Goal: Browse casually

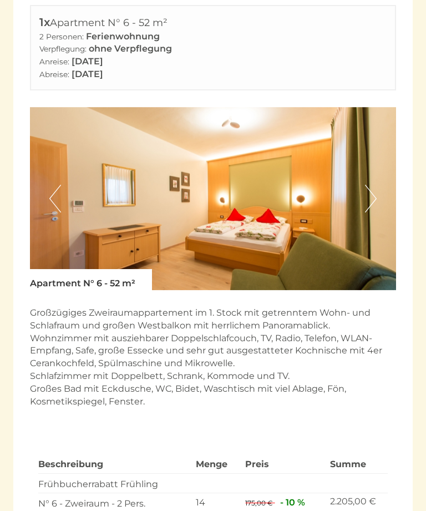
scroll to position [620, 0]
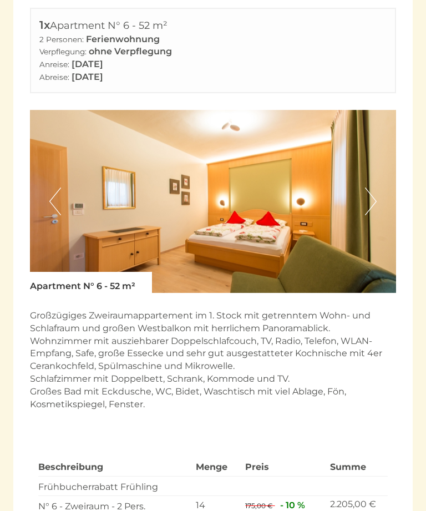
click at [369, 187] on button "Next" at bounding box center [371, 201] width 12 height 28
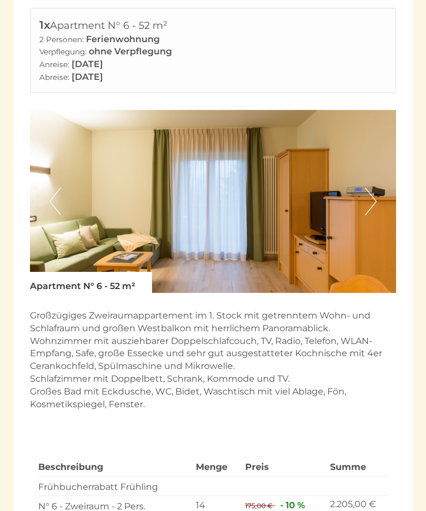
click at [370, 187] on button "Next" at bounding box center [371, 201] width 12 height 28
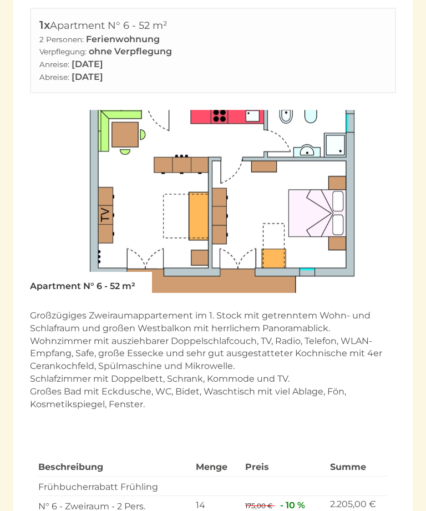
click at [384, 176] on img at bounding box center [213, 201] width 366 height 183
click at [41, 171] on img at bounding box center [213, 201] width 366 height 183
click at [45, 159] on img at bounding box center [213, 201] width 366 height 183
click at [50, 187] on button "Previous" at bounding box center [55, 201] width 12 height 28
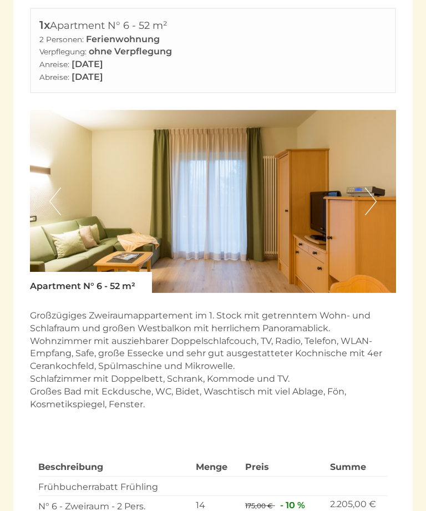
click at [50, 187] on button "Previous" at bounding box center [55, 201] width 12 height 28
click at [59, 187] on button "Previous" at bounding box center [55, 201] width 12 height 28
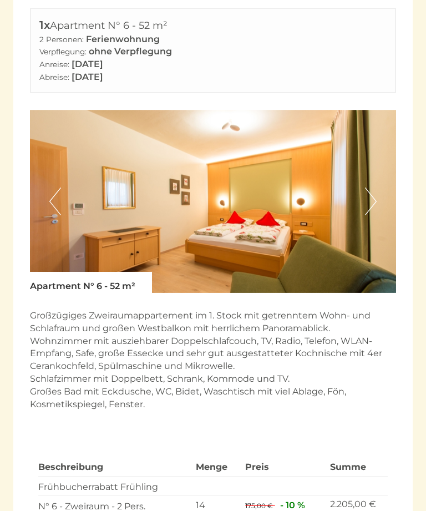
click at [57, 187] on button "Previous" at bounding box center [55, 201] width 12 height 28
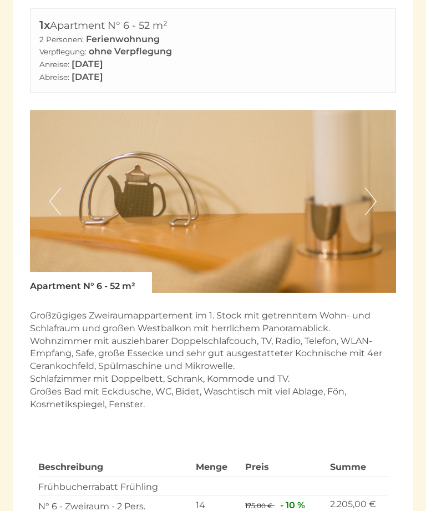
click at [55, 187] on button "Previous" at bounding box center [55, 201] width 12 height 28
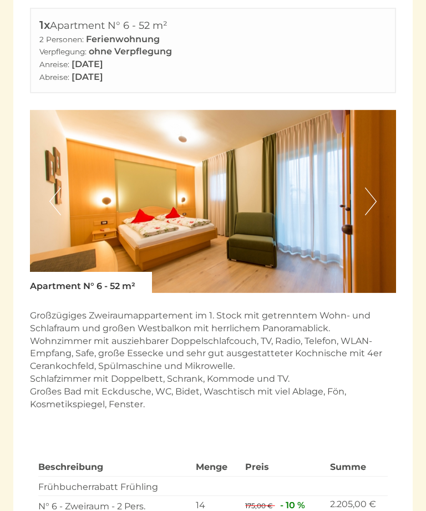
click at [61, 181] on img at bounding box center [213, 201] width 366 height 183
click at [53, 187] on button "Previous" at bounding box center [55, 201] width 12 height 28
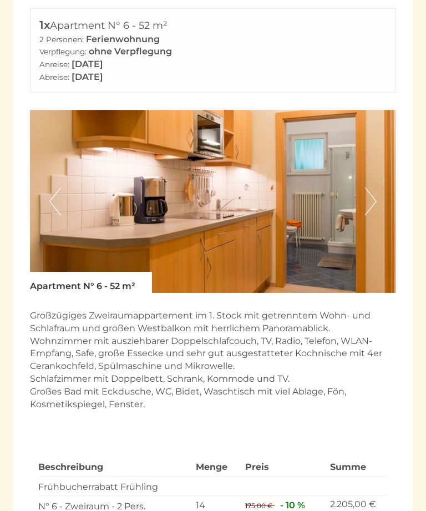
click at [61, 183] on img at bounding box center [213, 201] width 366 height 183
click at [59, 187] on button "Previous" at bounding box center [55, 201] width 12 height 28
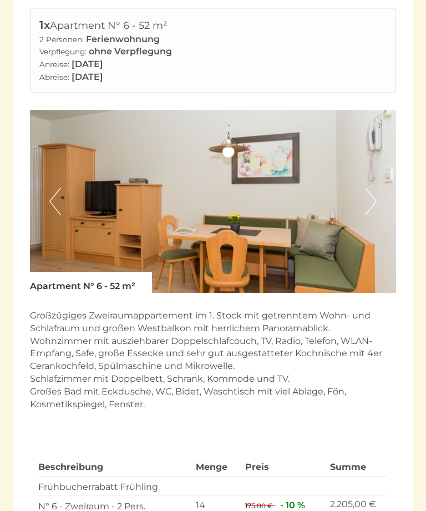
click at [63, 185] on img at bounding box center [213, 201] width 366 height 183
click at [61, 184] on img at bounding box center [213, 201] width 366 height 183
click at [55, 187] on button "Previous" at bounding box center [55, 201] width 12 height 28
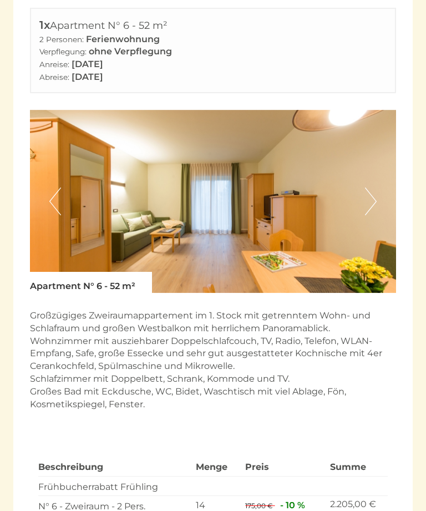
click at [56, 187] on button "Previous" at bounding box center [55, 201] width 12 height 28
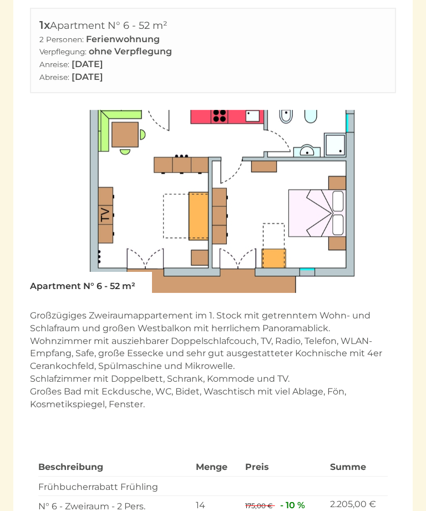
click at [57, 187] on button "Previous" at bounding box center [55, 201] width 12 height 28
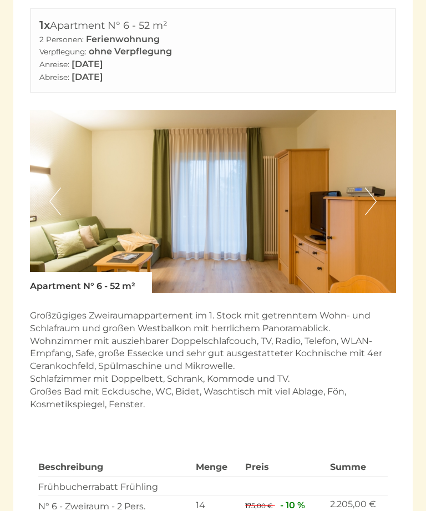
click at [48, 177] on img at bounding box center [213, 201] width 366 height 183
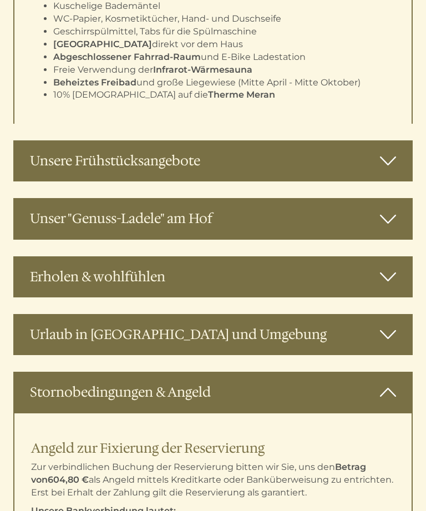
scroll to position [2268, 0]
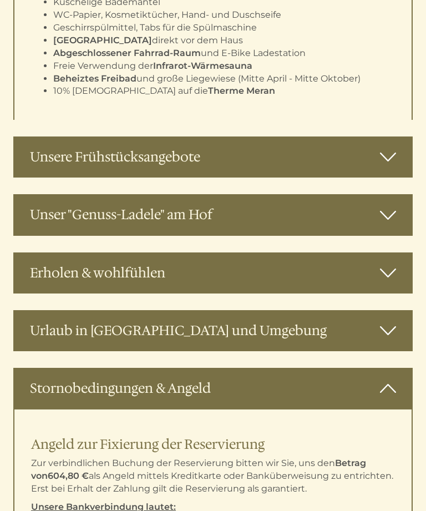
click at [384, 147] on icon at bounding box center [388, 156] width 16 height 19
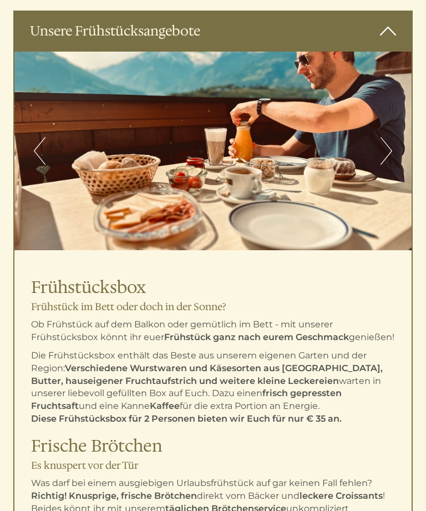
scroll to position [2372, 0]
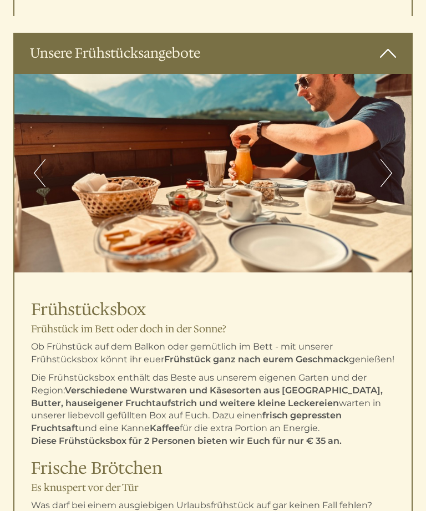
click at [384, 159] on button "Next" at bounding box center [386, 173] width 12 height 28
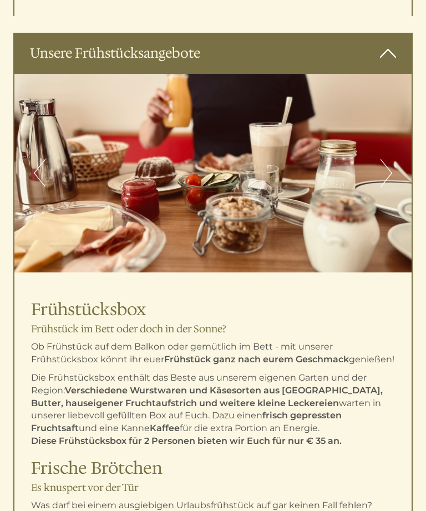
click at [385, 159] on button "Next" at bounding box center [386, 173] width 12 height 28
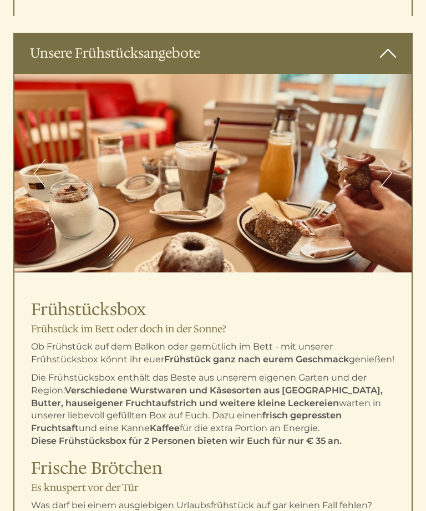
click at [389, 159] on button "Next" at bounding box center [386, 173] width 12 height 28
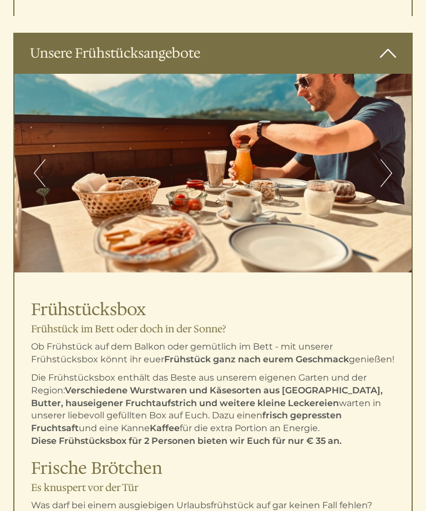
click at [382, 159] on button "Next" at bounding box center [386, 173] width 12 height 28
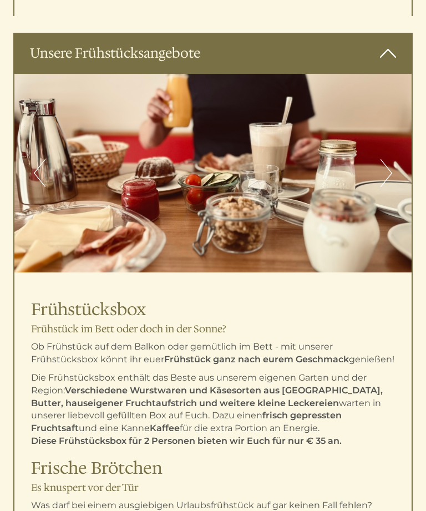
click at [386, 159] on button "Next" at bounding box center [386, 173] width 12 height 28
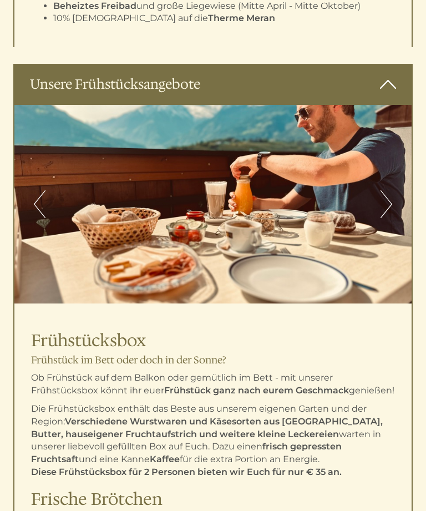
scroll to position [2340, 0]
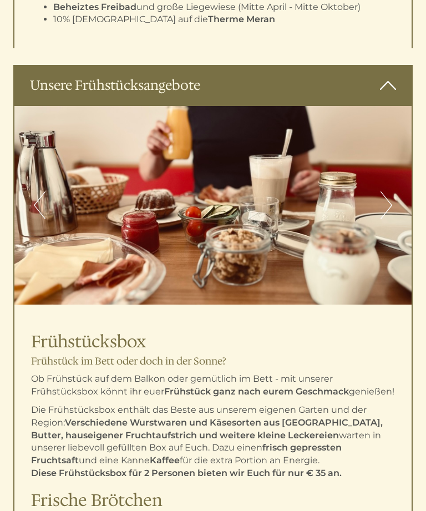
click at [388, 76] on icon at bounding box center [388, 85] width 16 height 19
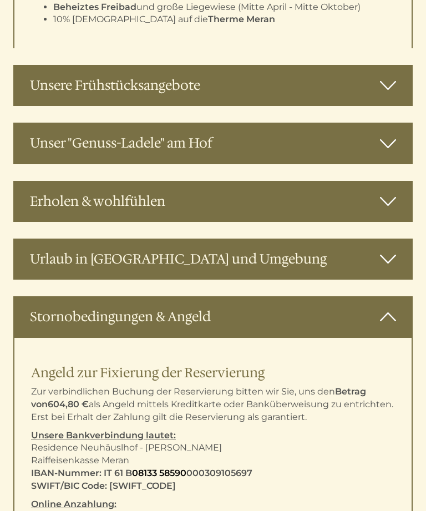
click at [388, 134] on icon at bounding box center [388, 143] width 16 height 19
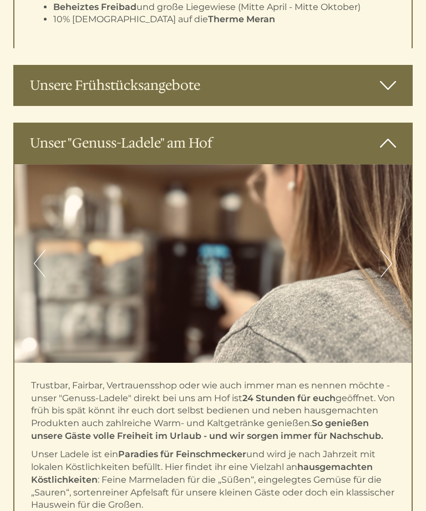
click at [385, 250] on button "Next" at bounding box center [386, 264] width 12 height 28
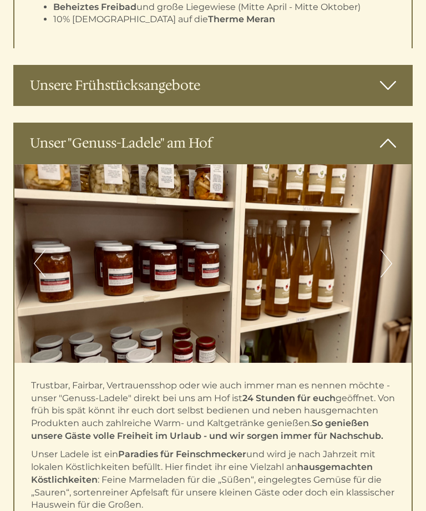
click at [386, 250] on button "Next" at bounding box center [386, 264] width 12 height 28
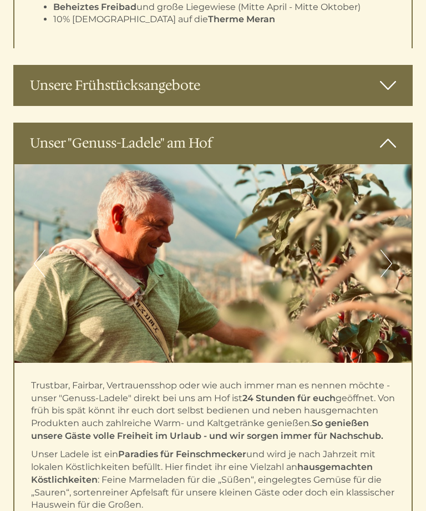
click at [384, 250] on button "Next" at bounding box center [386, 264] width 12 height 28
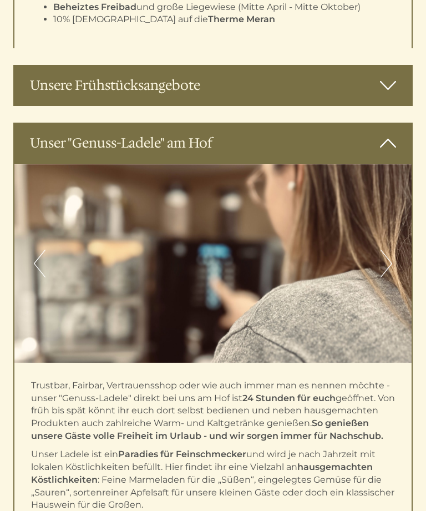
click at [384, 250] on button "Next" at bounding box center [386, 264] width 12 height 28
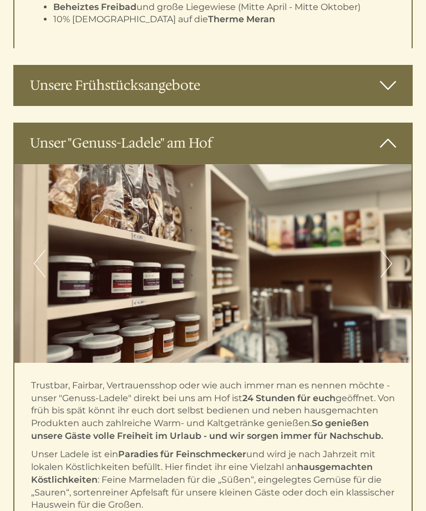
click at [385, 250] on button "Next" at bounding box center [386, 264] width 12 height 28
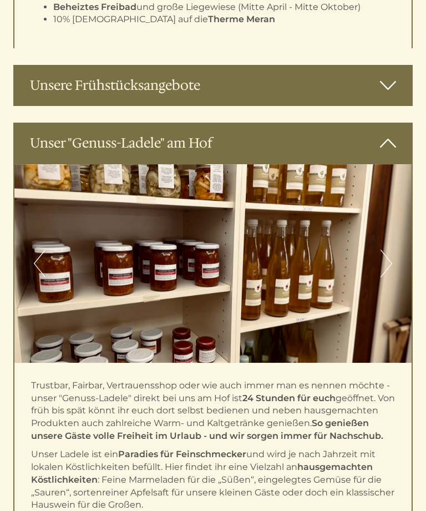
click at [384, 250] on button "Next" at bounding box center [386, 264] width 12 height 28
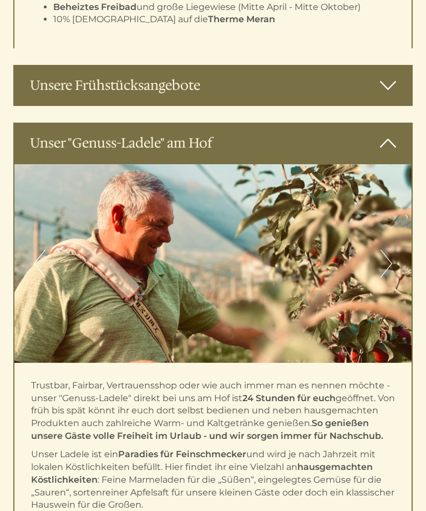
click at [383, 250] on button "Next" at bounding box center [386, 264] width 12 height 28
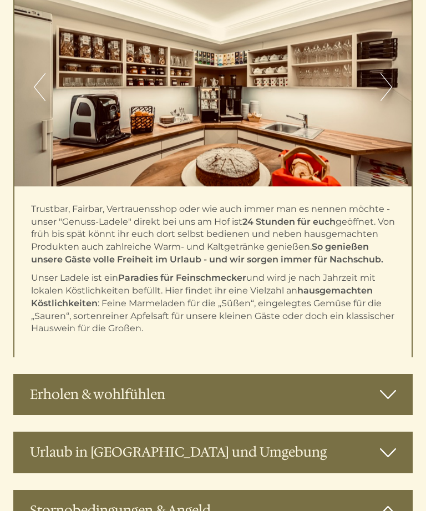
scroll to position [2516, 0]
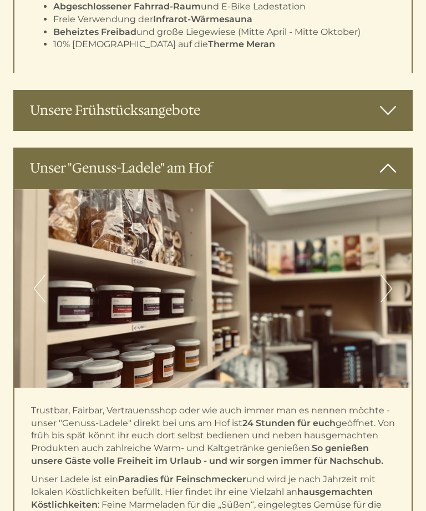
click at [388, 159] on icon at bounding box center [388, 168] width 16 height 19
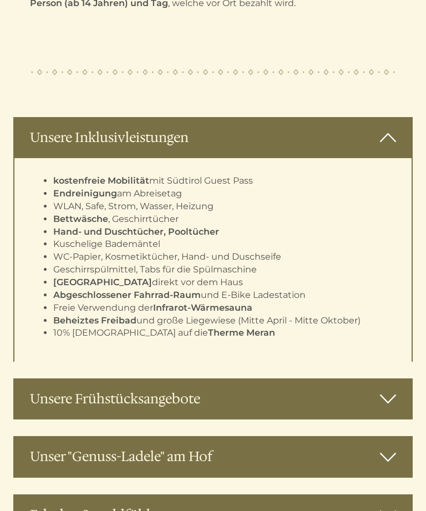
scroll to position [2025, 0]
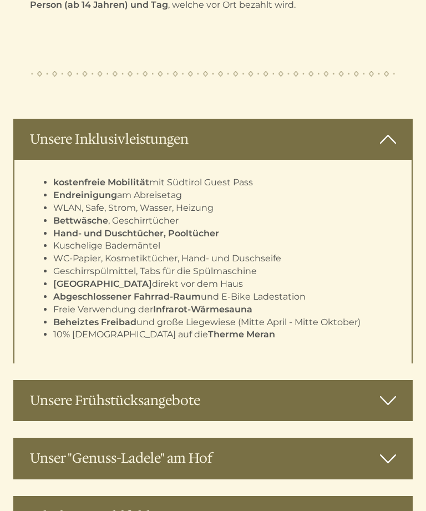
click at [382, 130] on icon at bounding box center [388, 139] width 16 height 19
